Goal: Task Accomplishment & Management: Complete application form

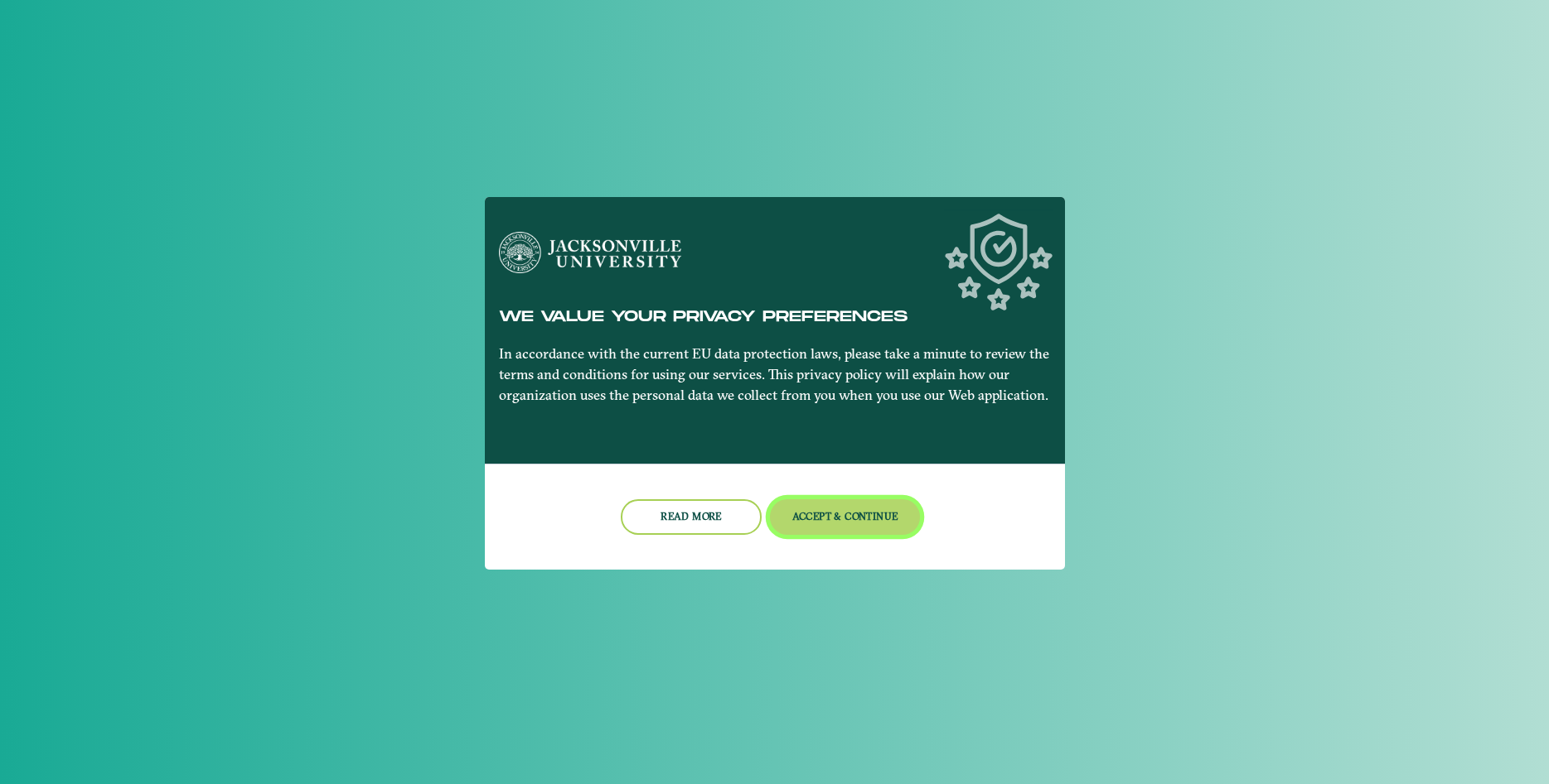
click at [851, 521] on button "Accept & Continue" at bounding box center [845, 517] width 150 height 35
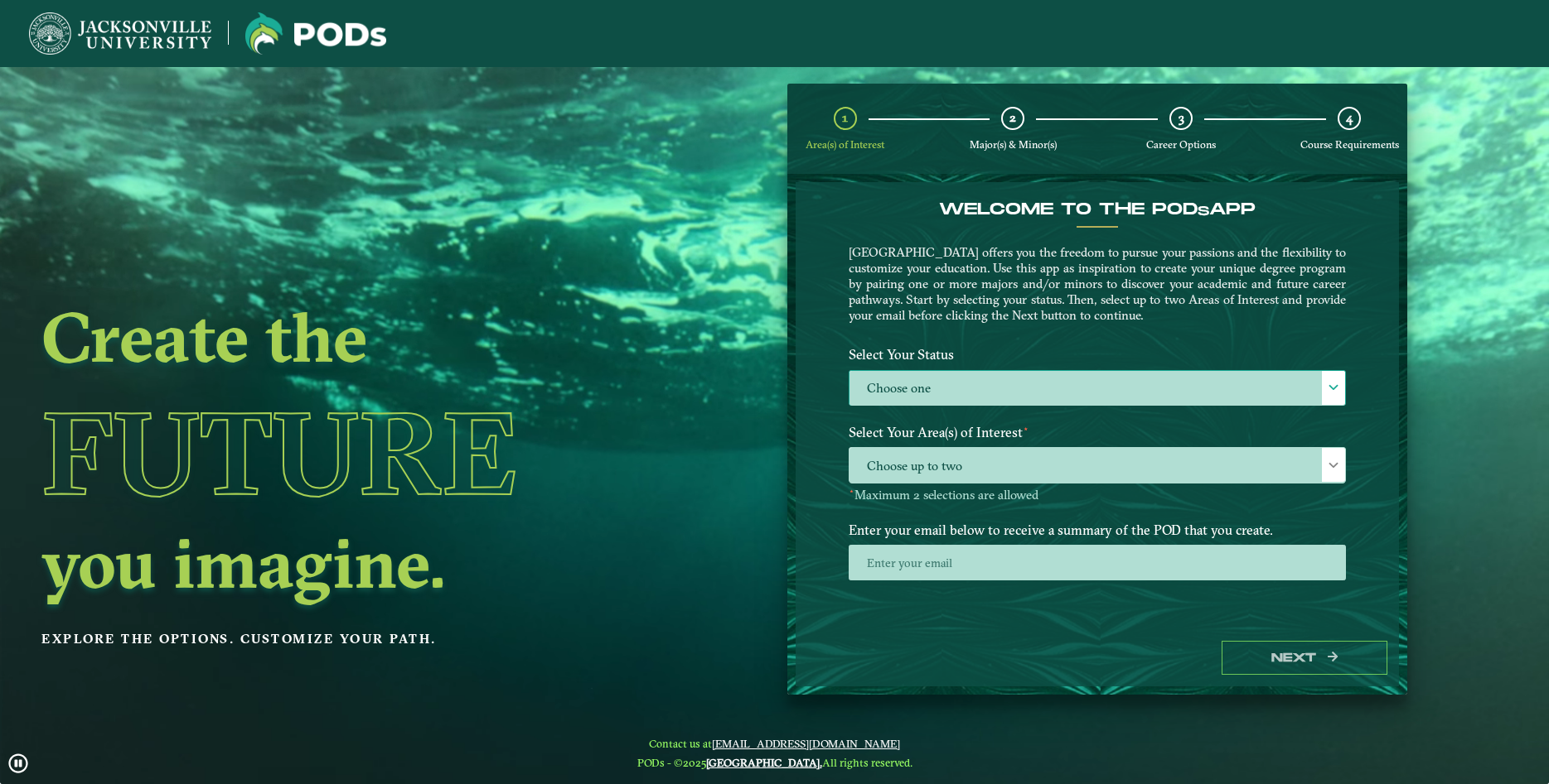
click at [1332, 399] on div at bounding box center [1333, 388] width 24 height 34
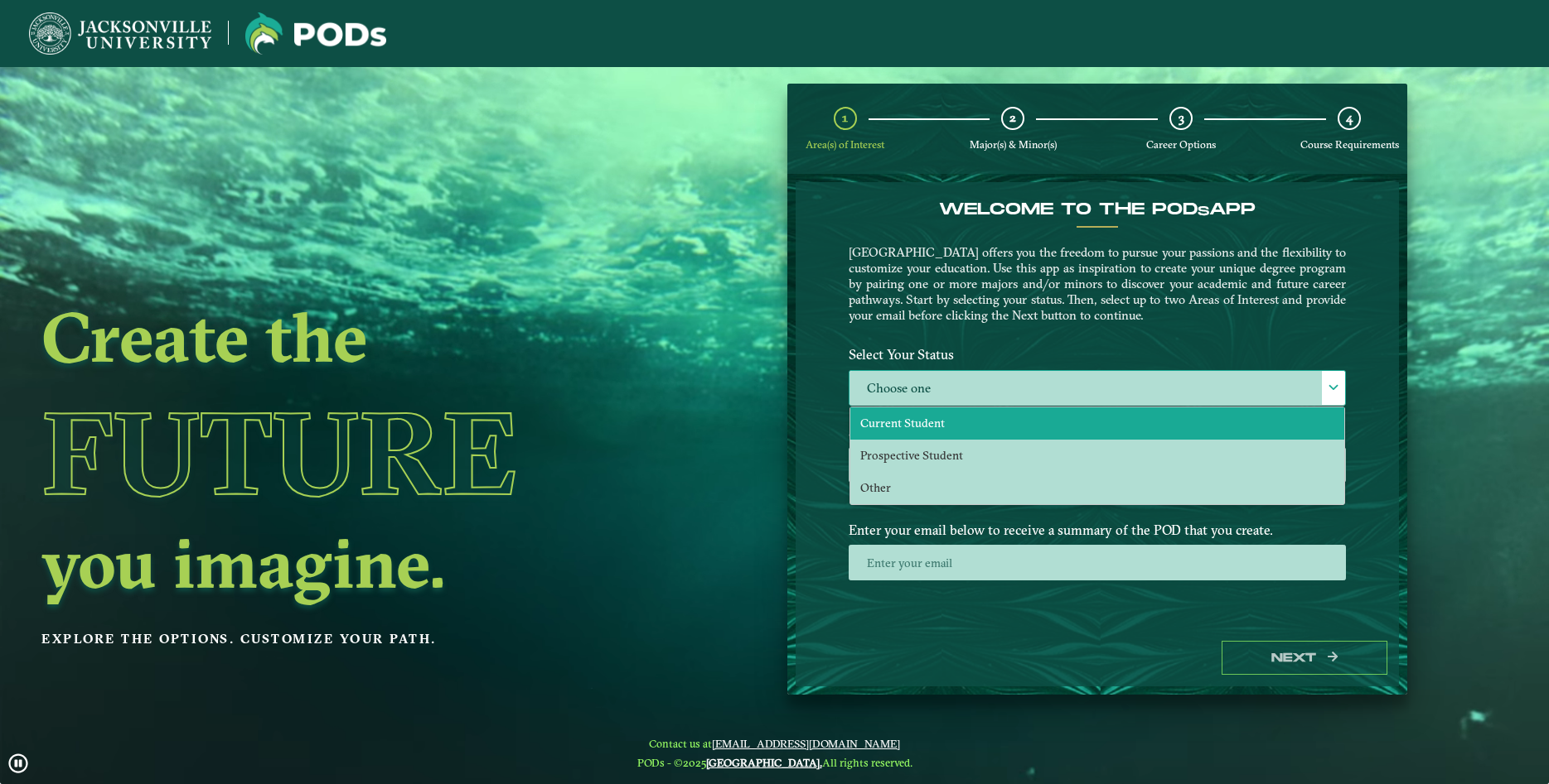
click at [1284, 423] on li "Current Student" at bounding box center [1097, 424] width 494 height 33
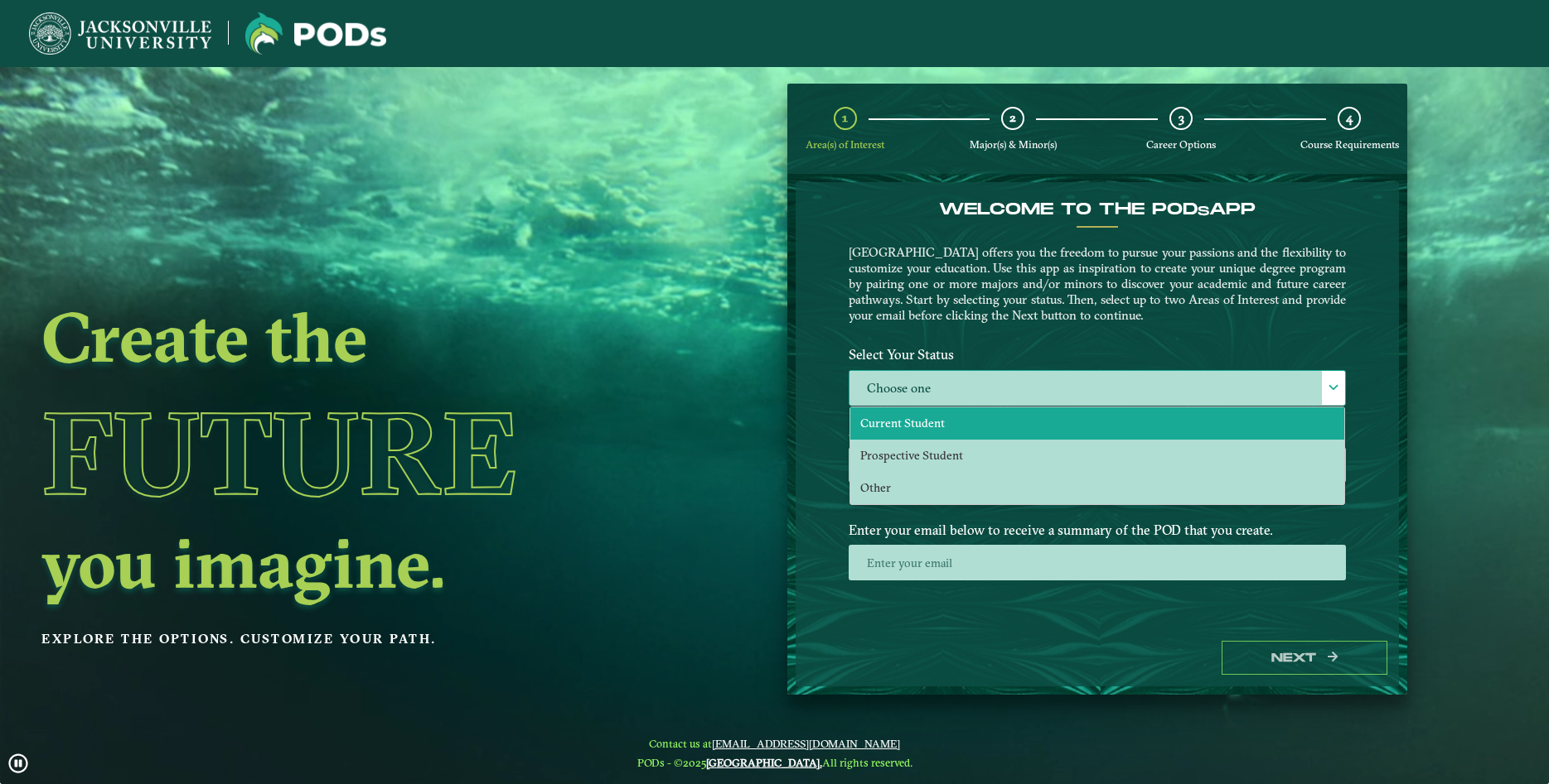
scroll to position [9, 77]
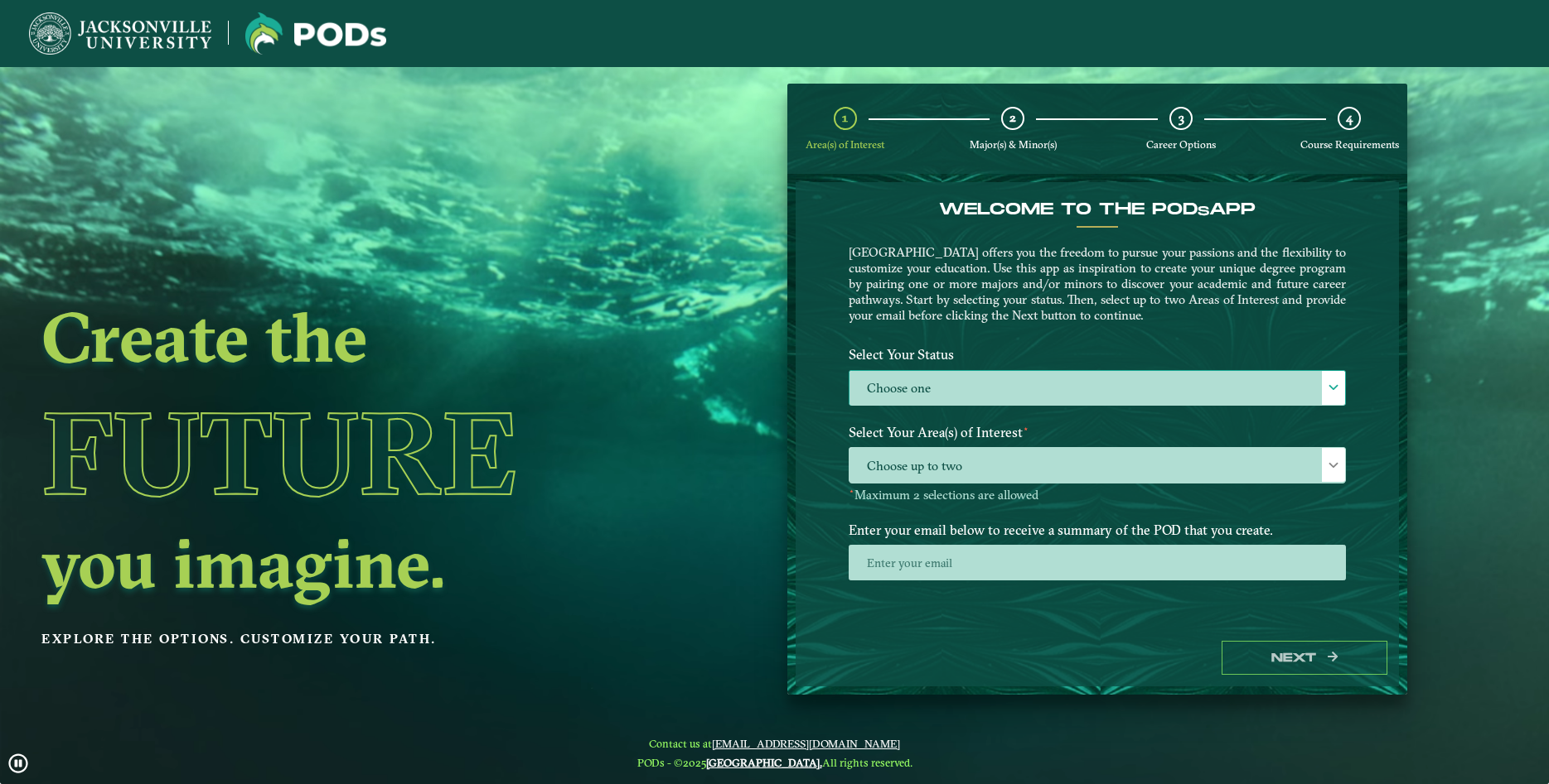
select select "[object Object]"
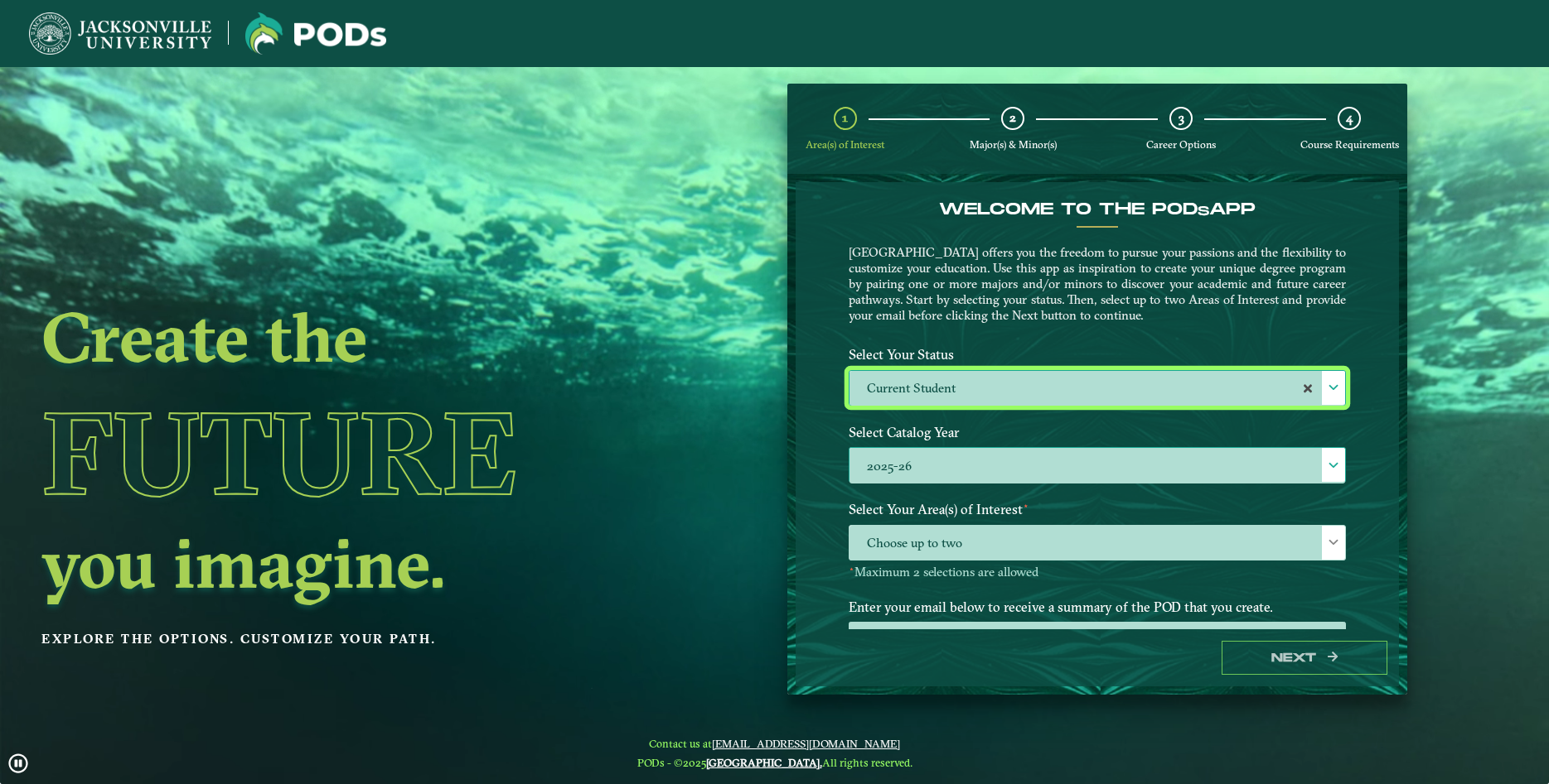
click at [1336, 457] on div at bounding box center [1333, 465] width 24 height 34
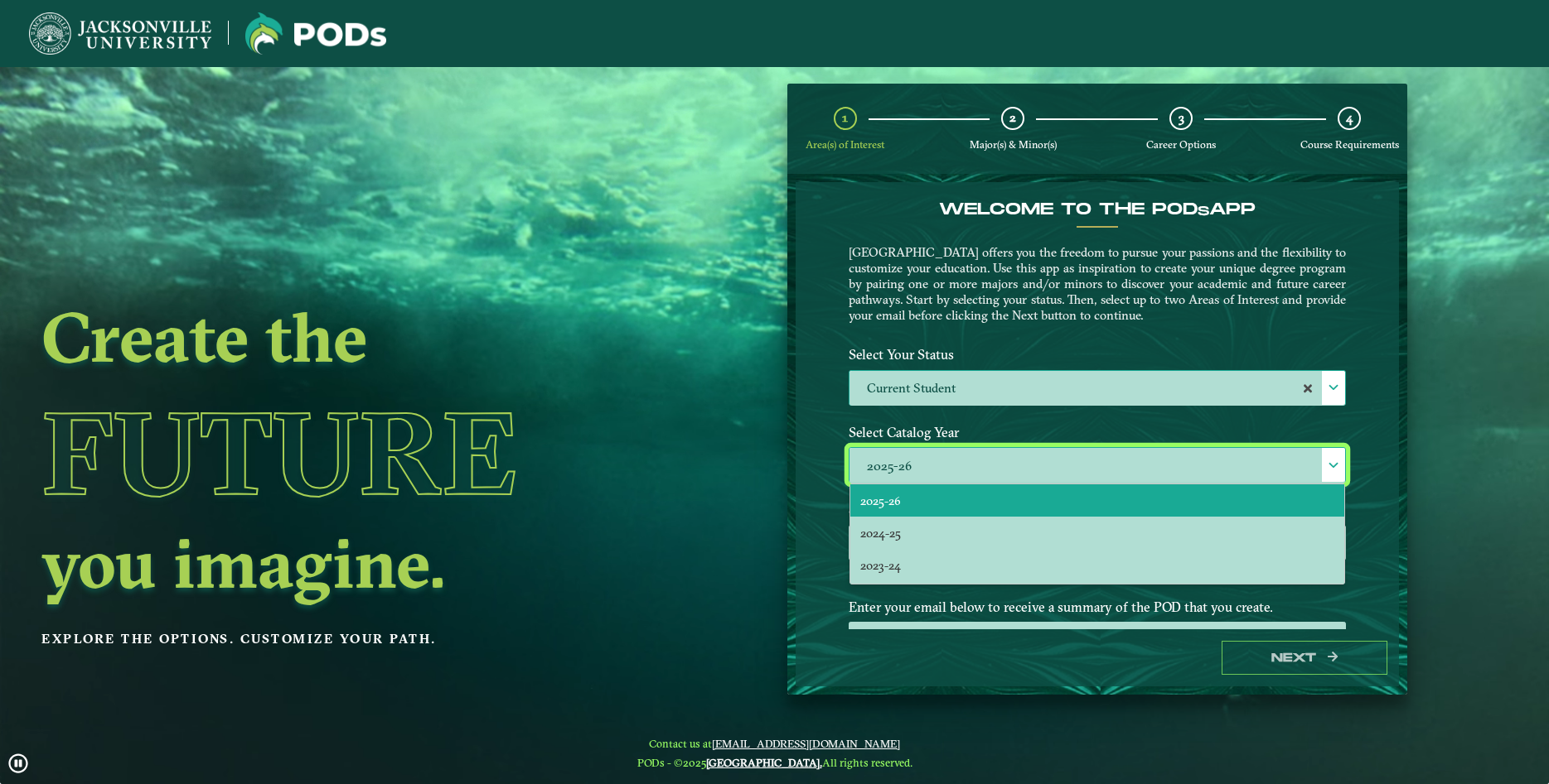
scroll to position [10, 77]
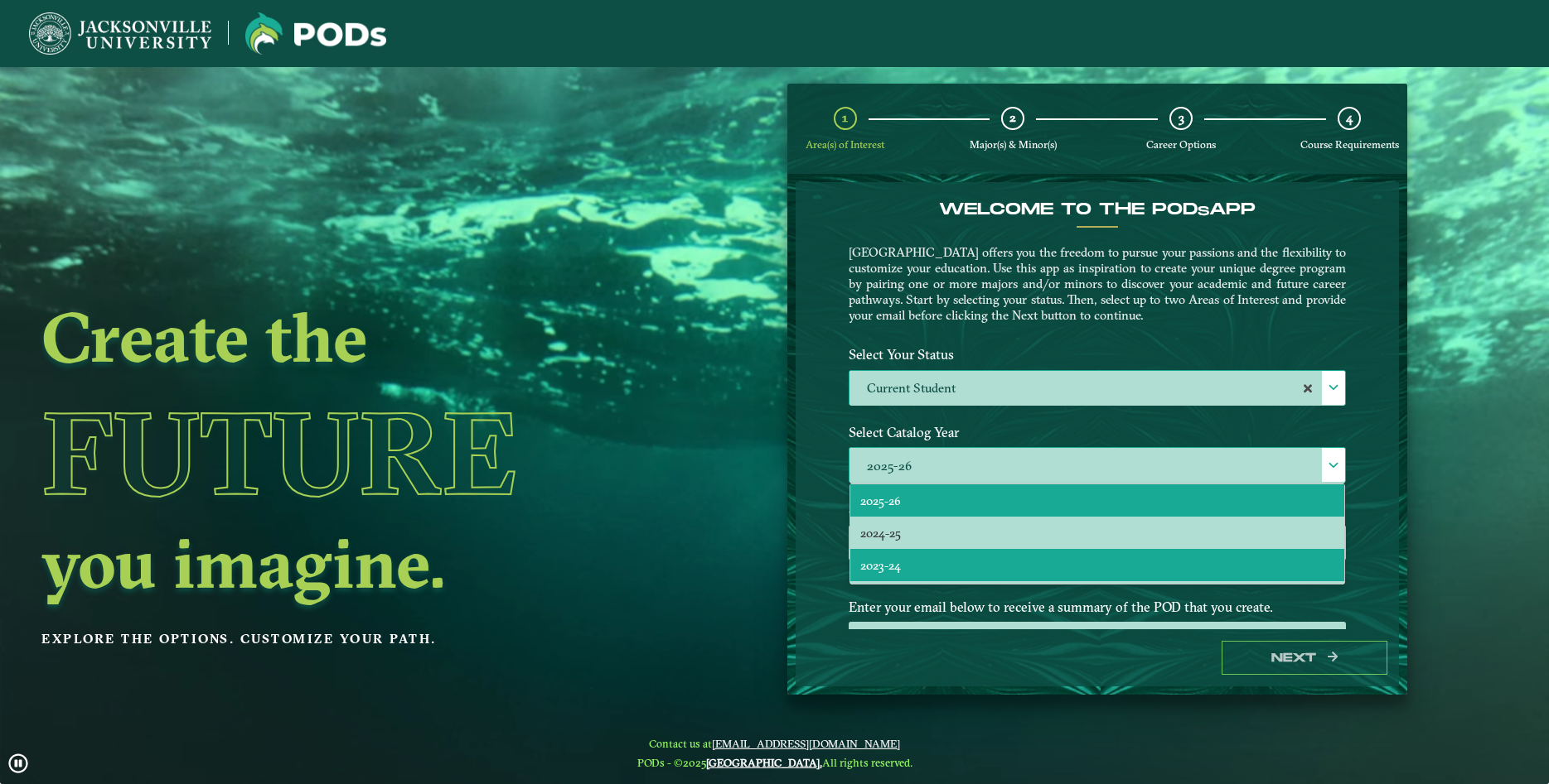
click at [1280, 561] on li "2023-24" at bounding box center [1097, 566] width 494 height 33
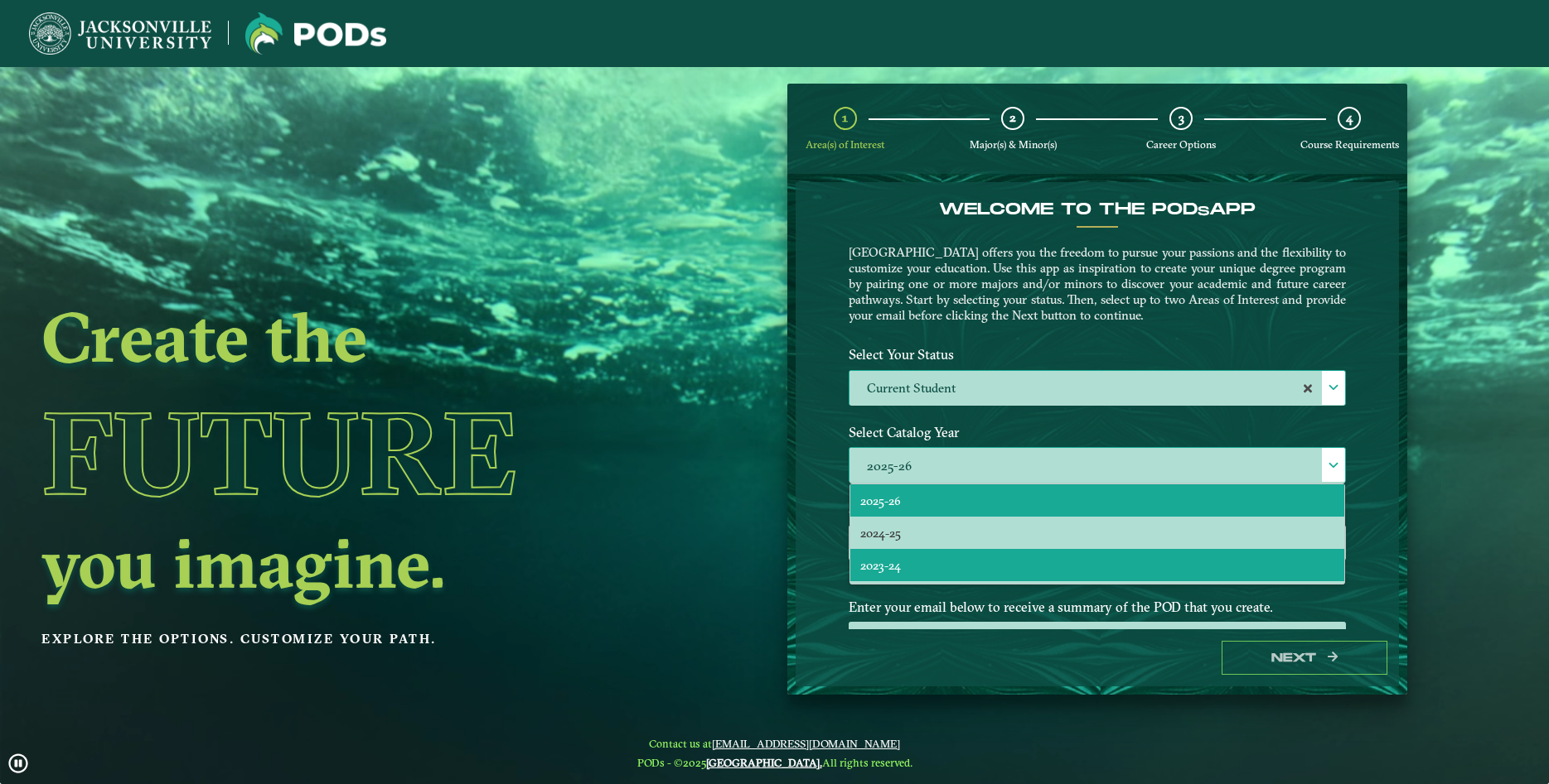
scroll to position [9, 77]
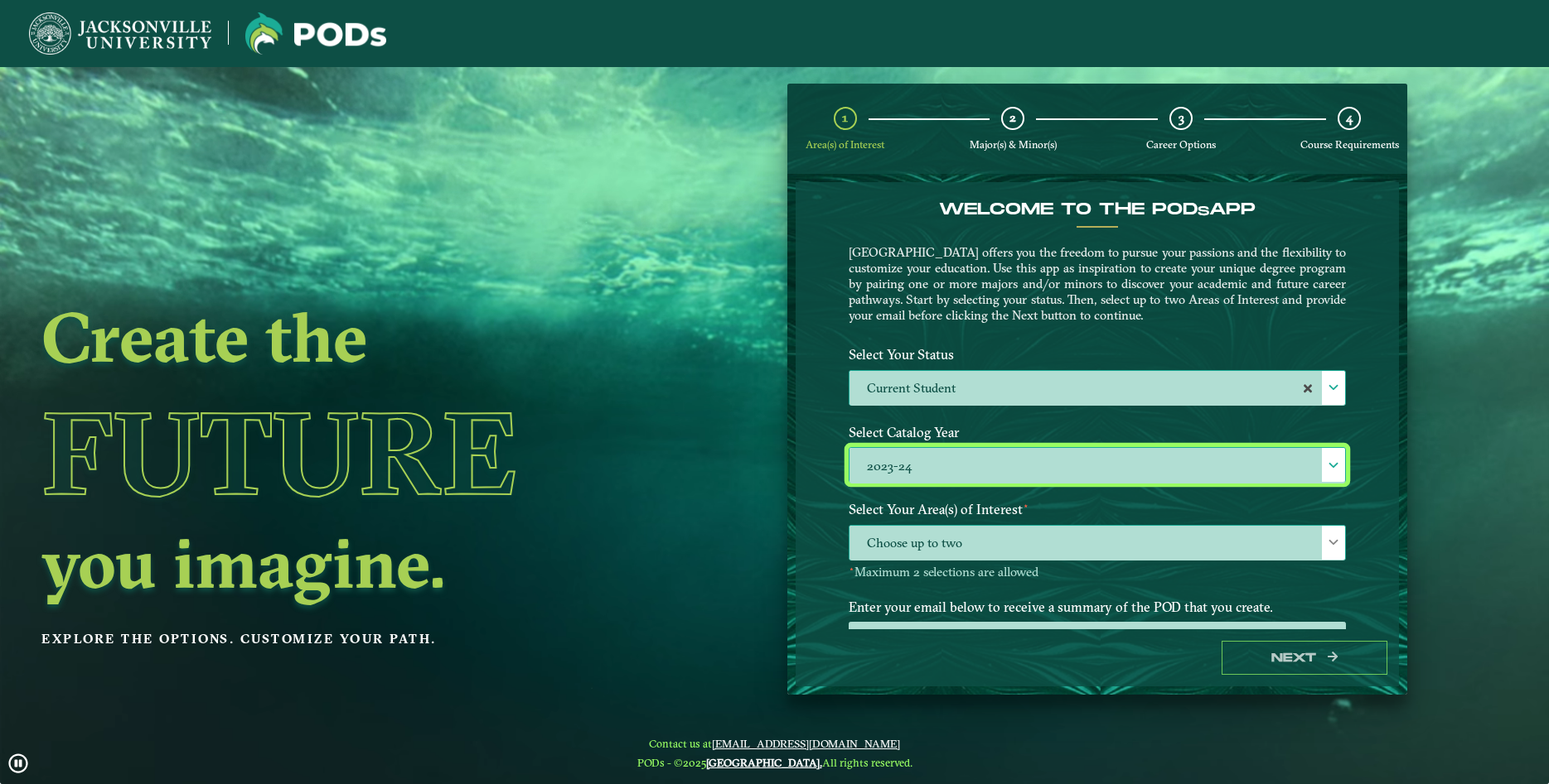
click at [1333, 550] on div at bounding box center [1333, 543] width 24 height 34
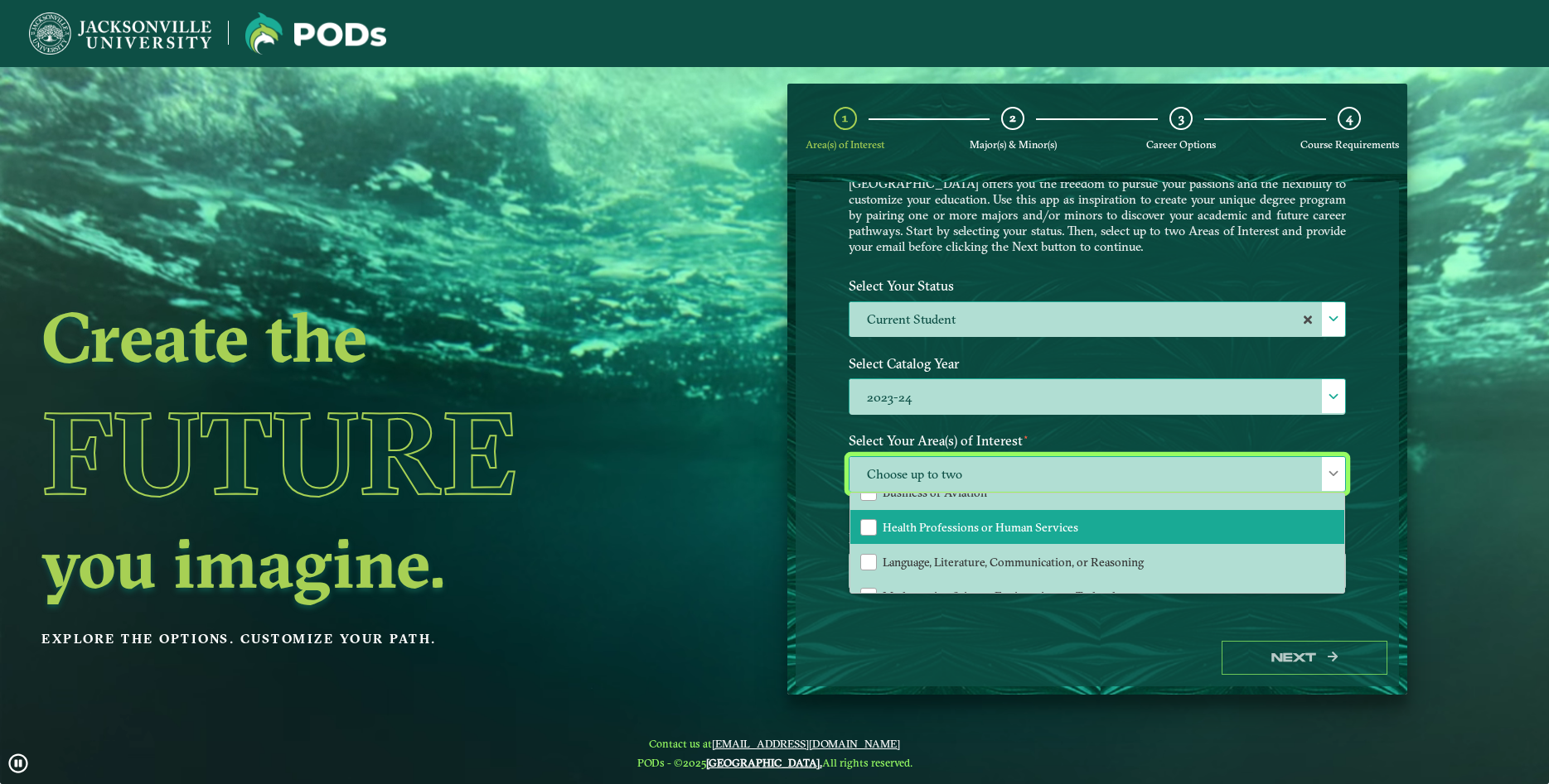
scroll to position [0, 0]
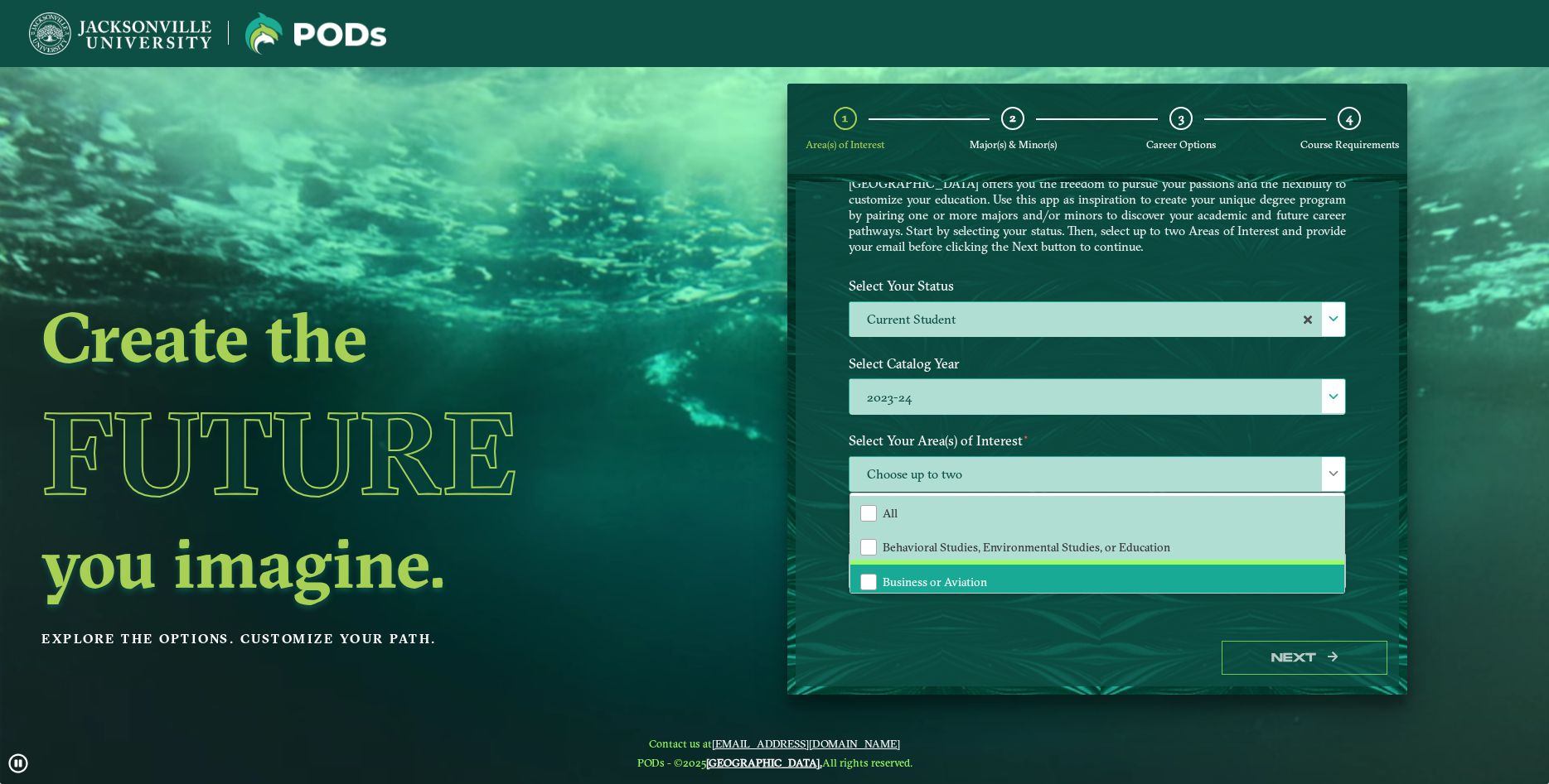
click at [1217, 569] on li "Business or Aviation" at bounding box center [1097, 582] width 494 height 34
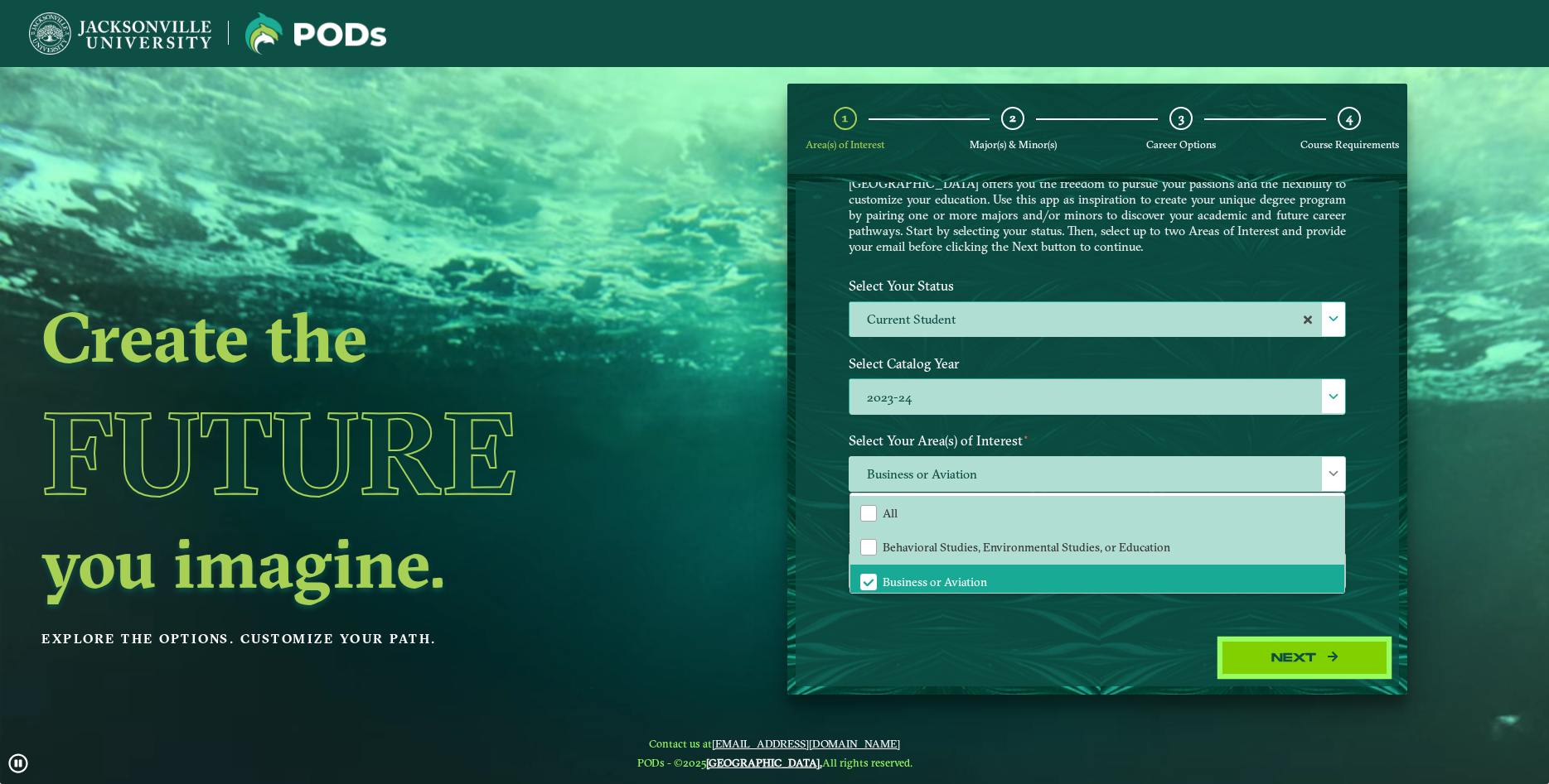
click at [1323, 653] on button "Next" at bounding box center [1304, 658] width 166 height 34
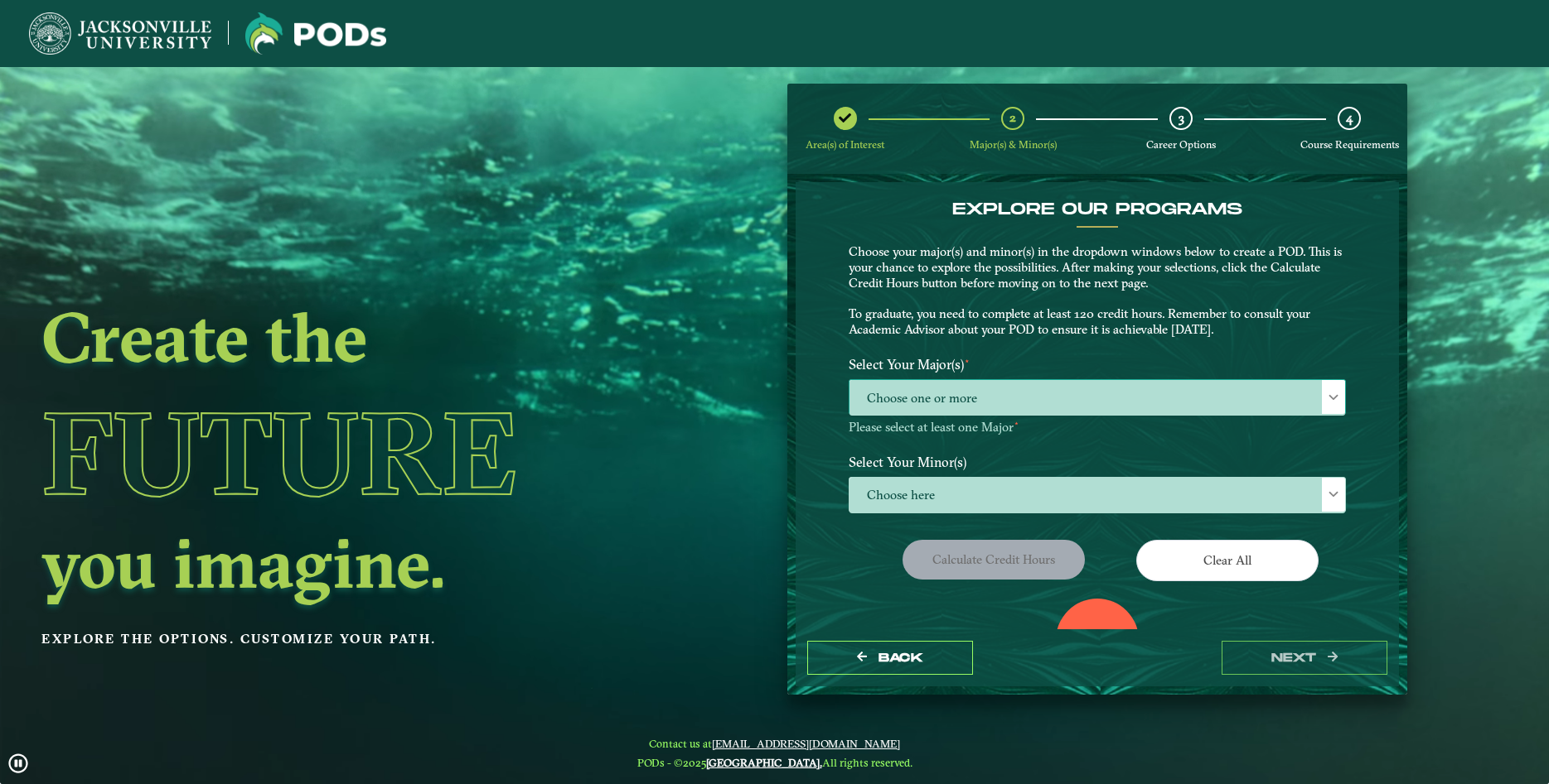
click at [1279, 402] on span "Choose one or more" at bounding box center [1097, 397] width 495 height 35
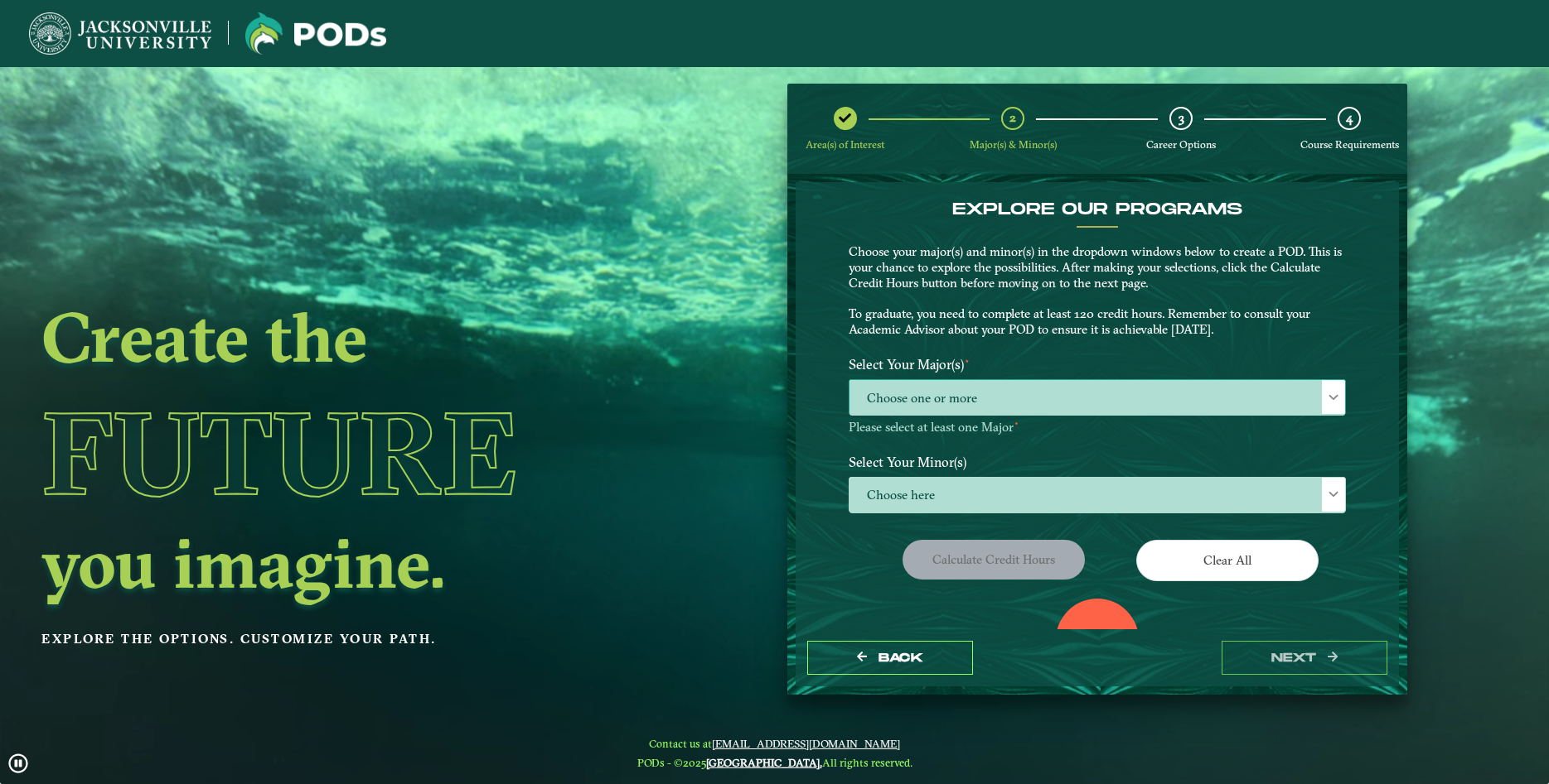
scroll to position [10, 77]
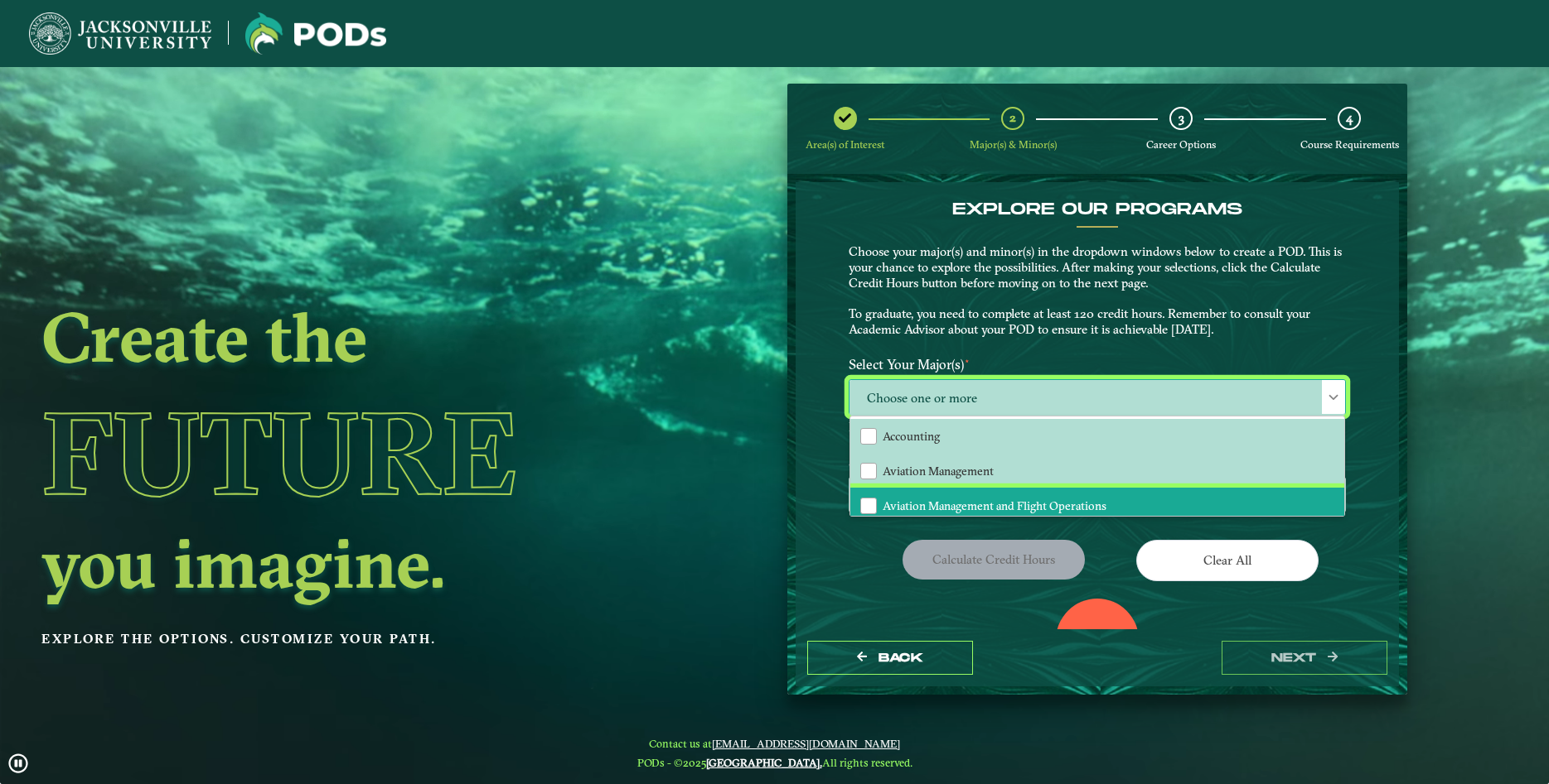
click at [1283, 503] on li "Aviation Management and Flight Operations" at bounding box center [1097, 505] width 494 height 34
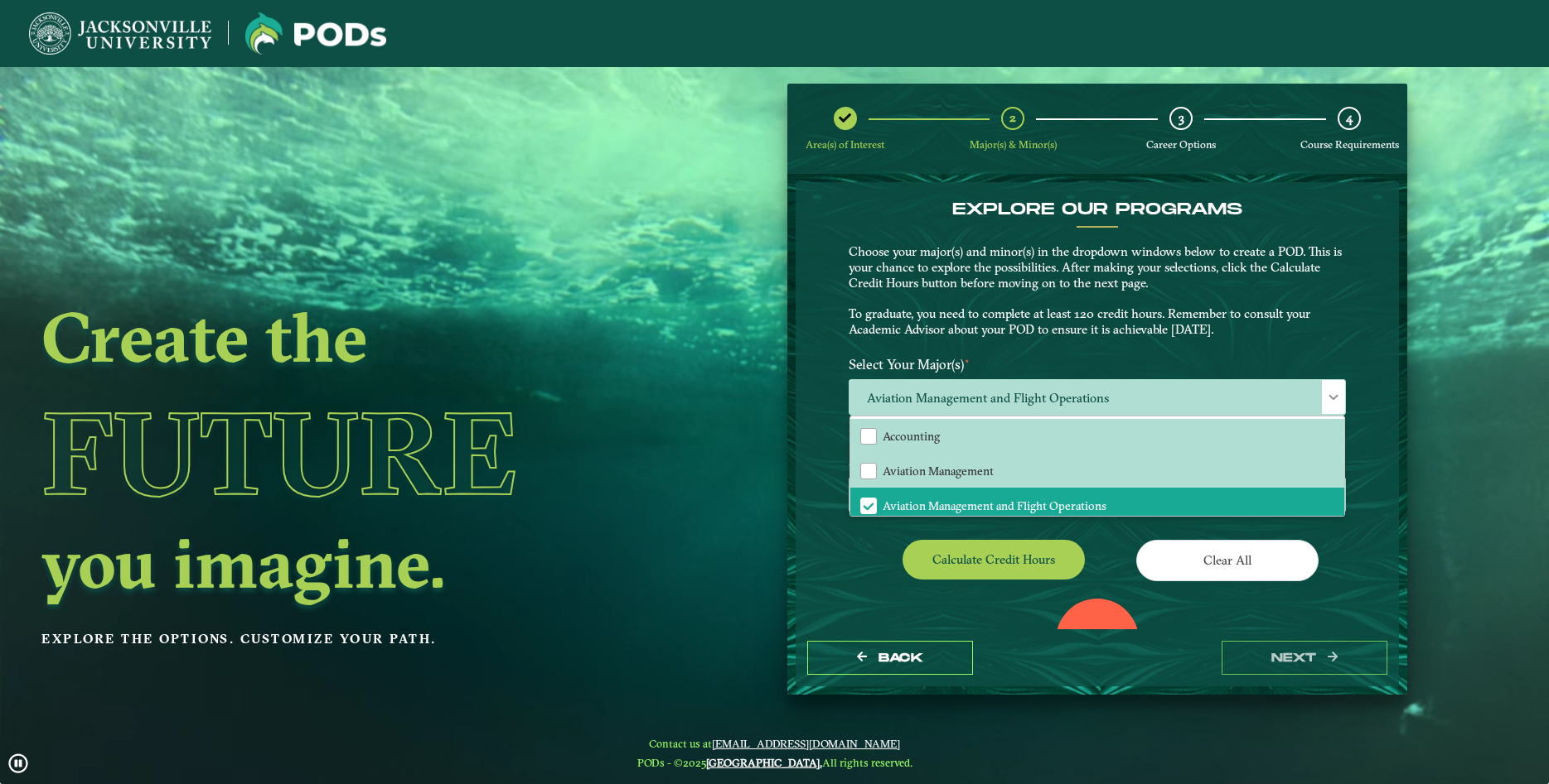
click at [1365, 568] on div "EXPLORE OUR PROGRAMS Choose your major(s) and minor(s) in the dropdown windows …" at bounding box center [1097, 406] width 604 height 447
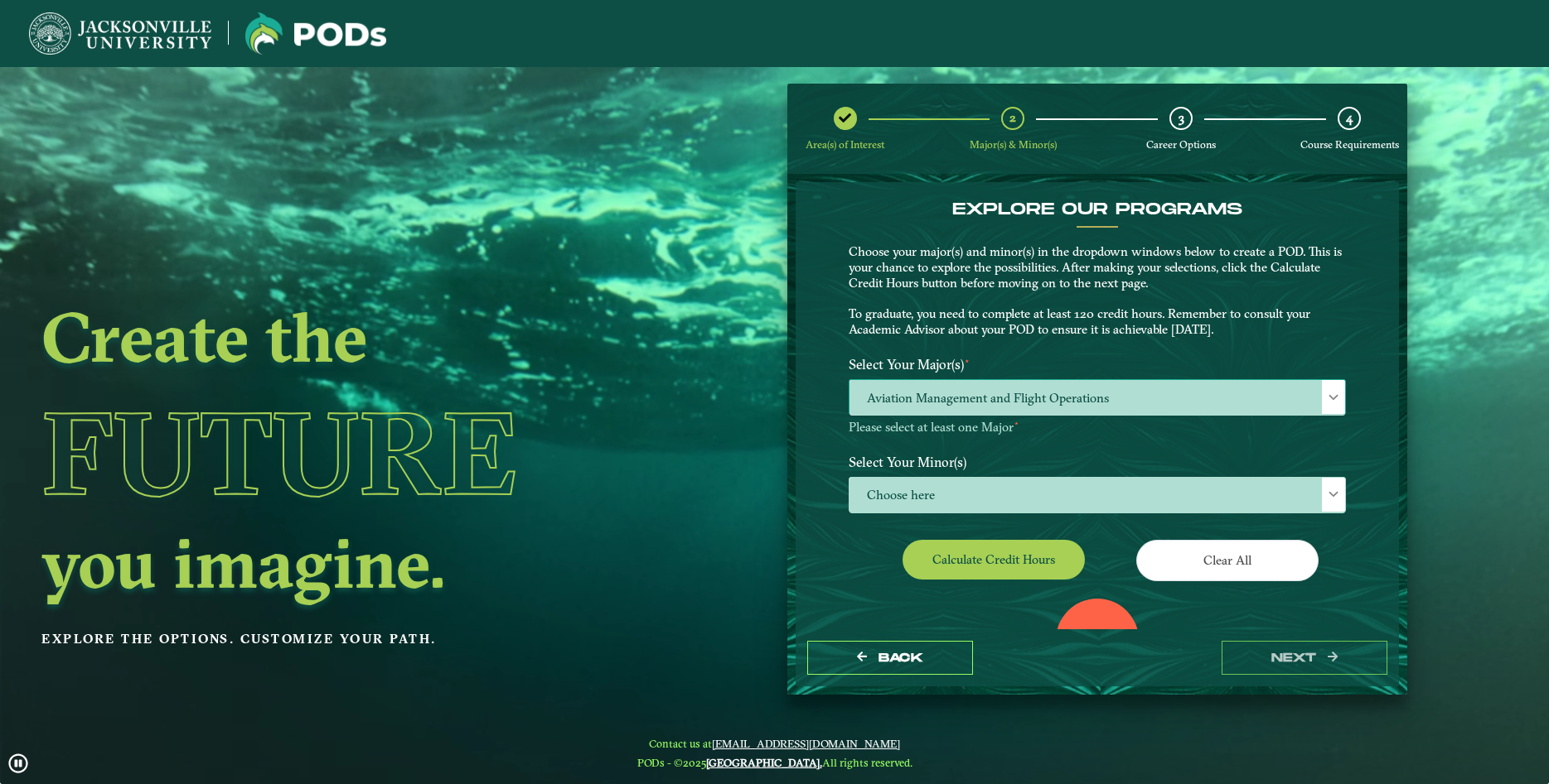
click at [1326, 400] on div at bounding box center [1333, 397] width 24 height 34
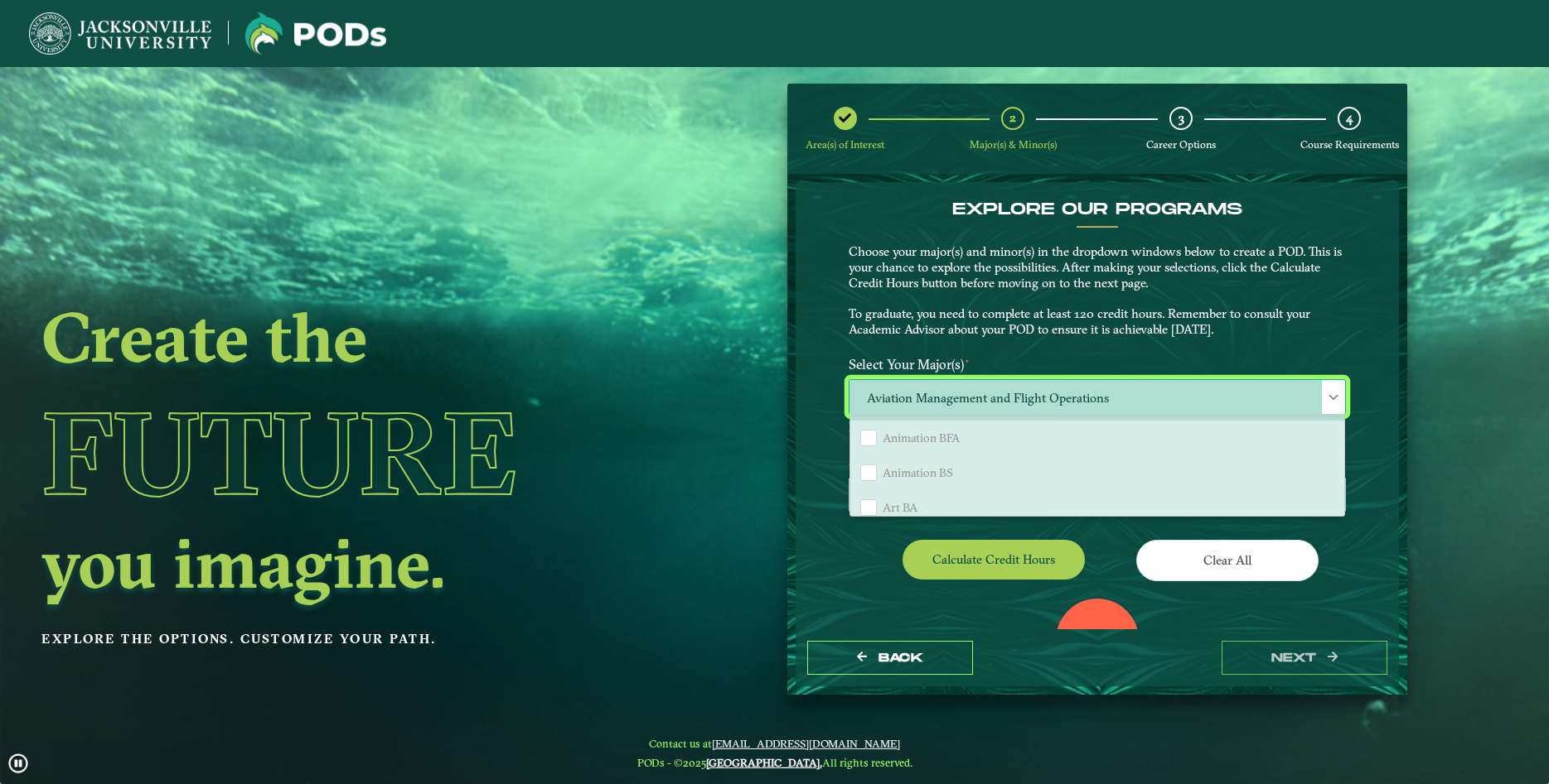
scroll to position [358, 0]
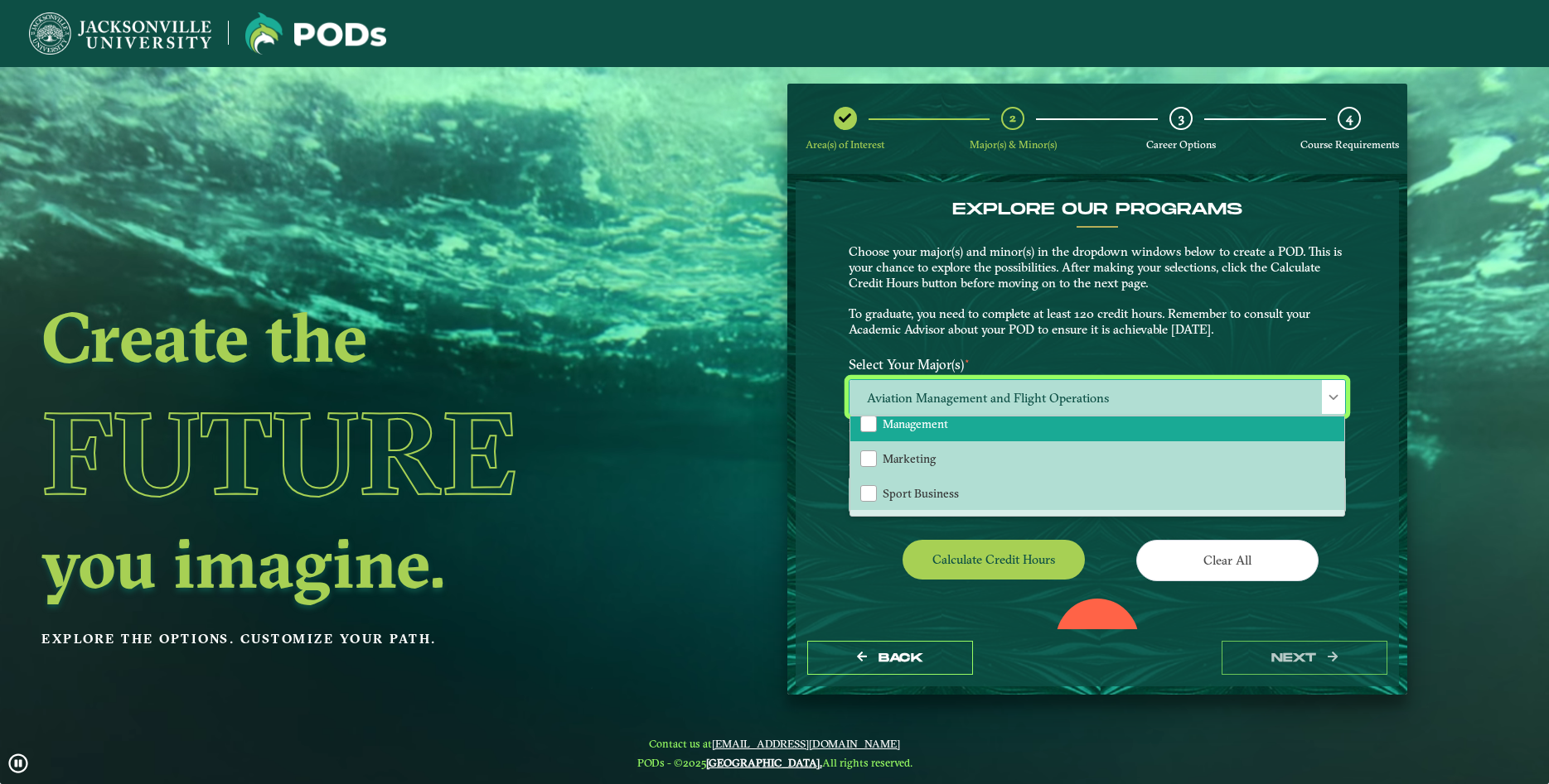
click at [1192, 435] on li "Management" at bounding box center [1097, 424] width 494 height 34
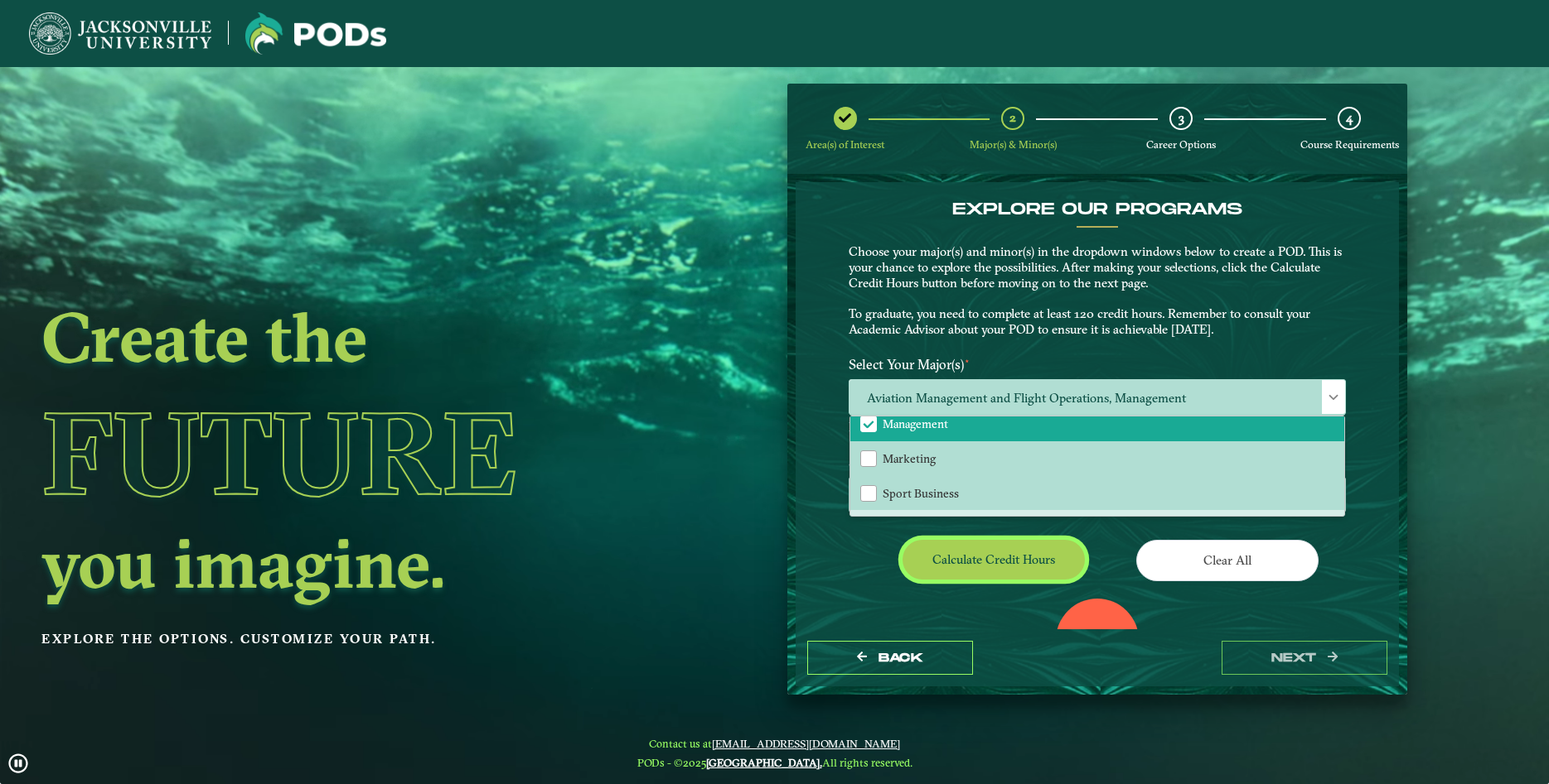
click at [1008, 558] on button "Calculate credit hours" at bounding box center [993, 559] width 182 height 39
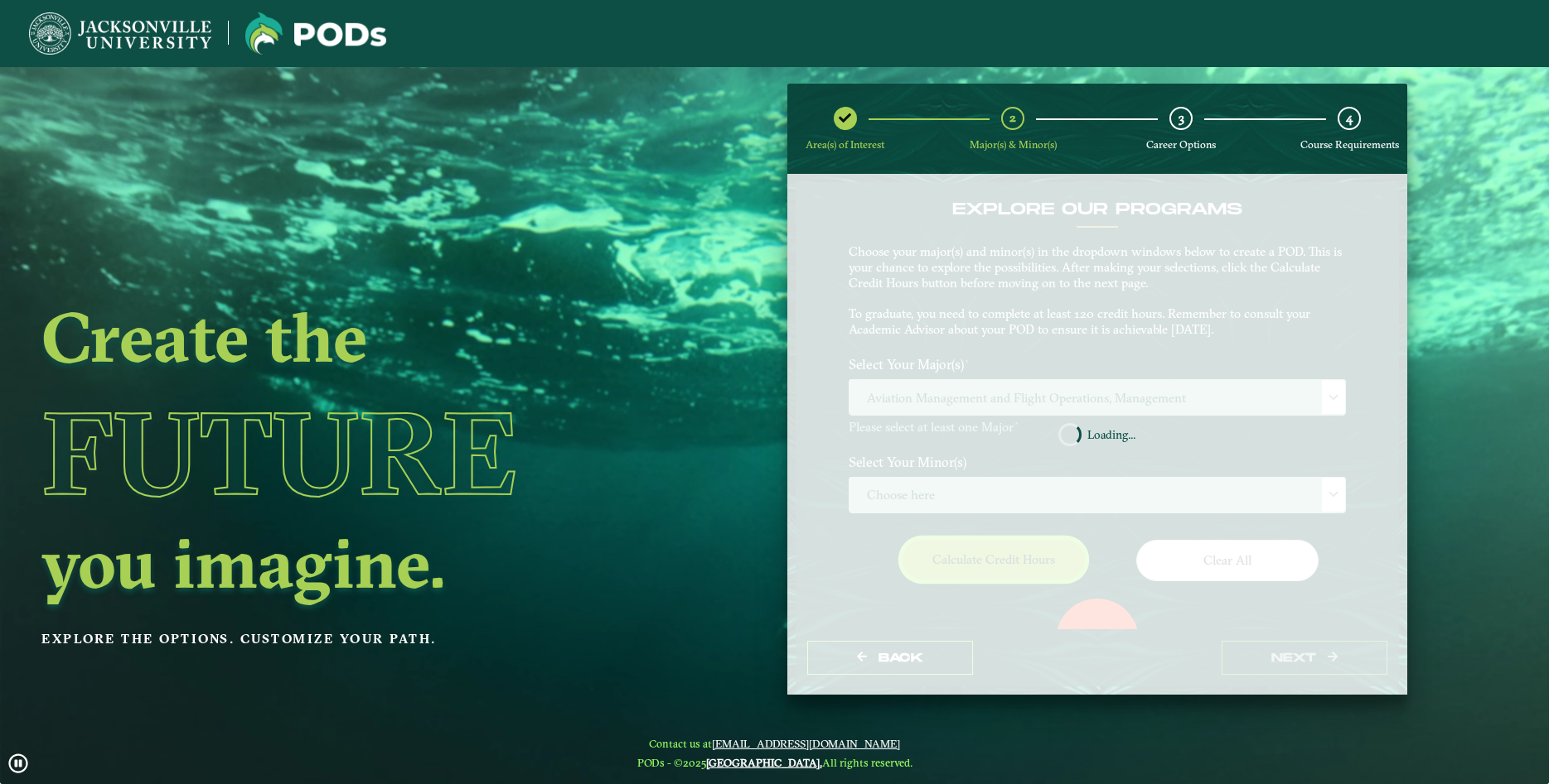
scroll to position [78, 0]
